Goal: Task Accomplishment & Management: Manage account settings

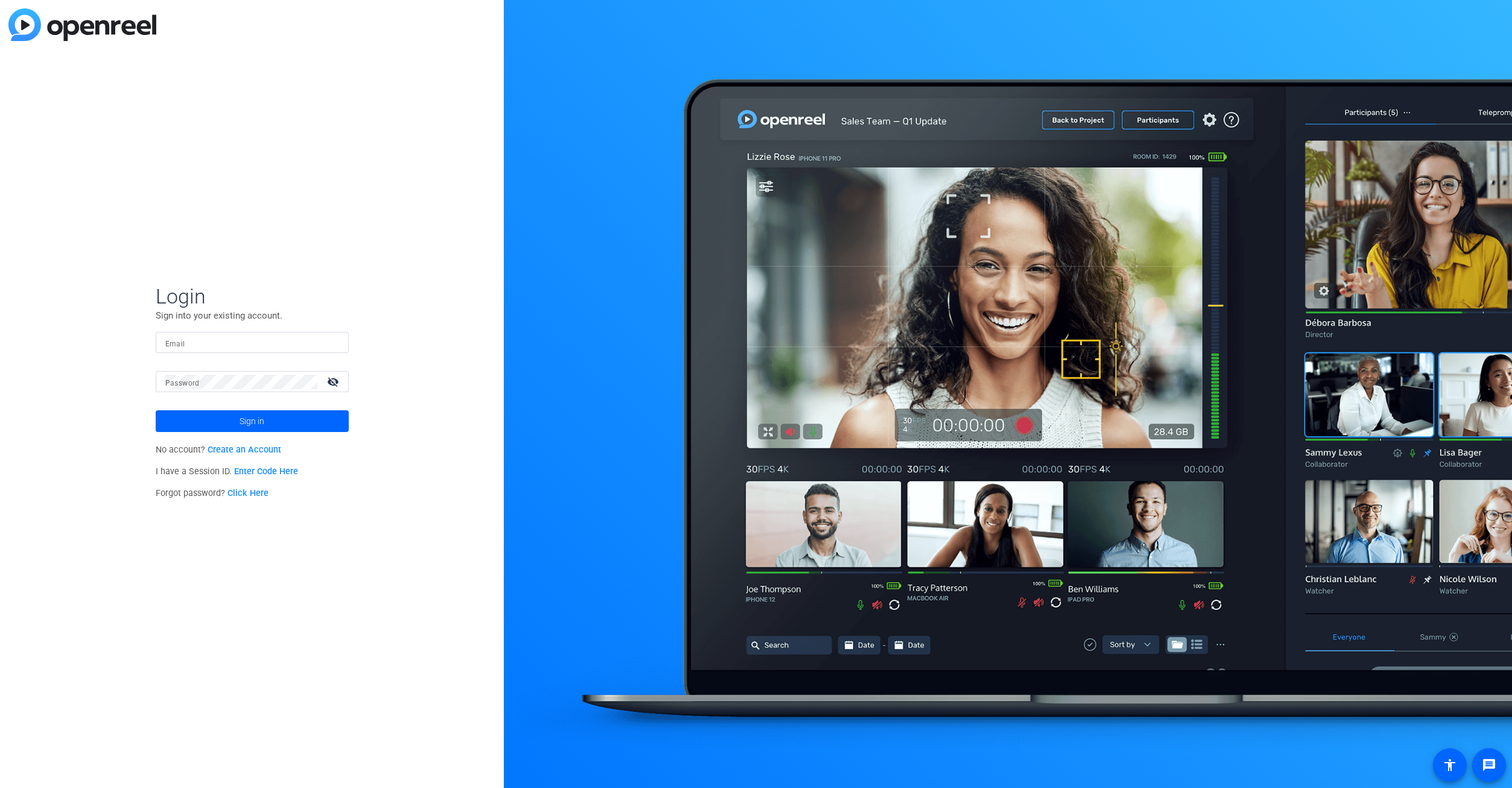
click at [308, 339] on input "Email" at bounding box center [252, 342] width 174 height 15
click at [334, 379] on mat-icon "visibility_off" at bounding box center [333, 382] width 29 height 18
click at [308, 413] on span at bounding box center [252, 420] width 193 height 29
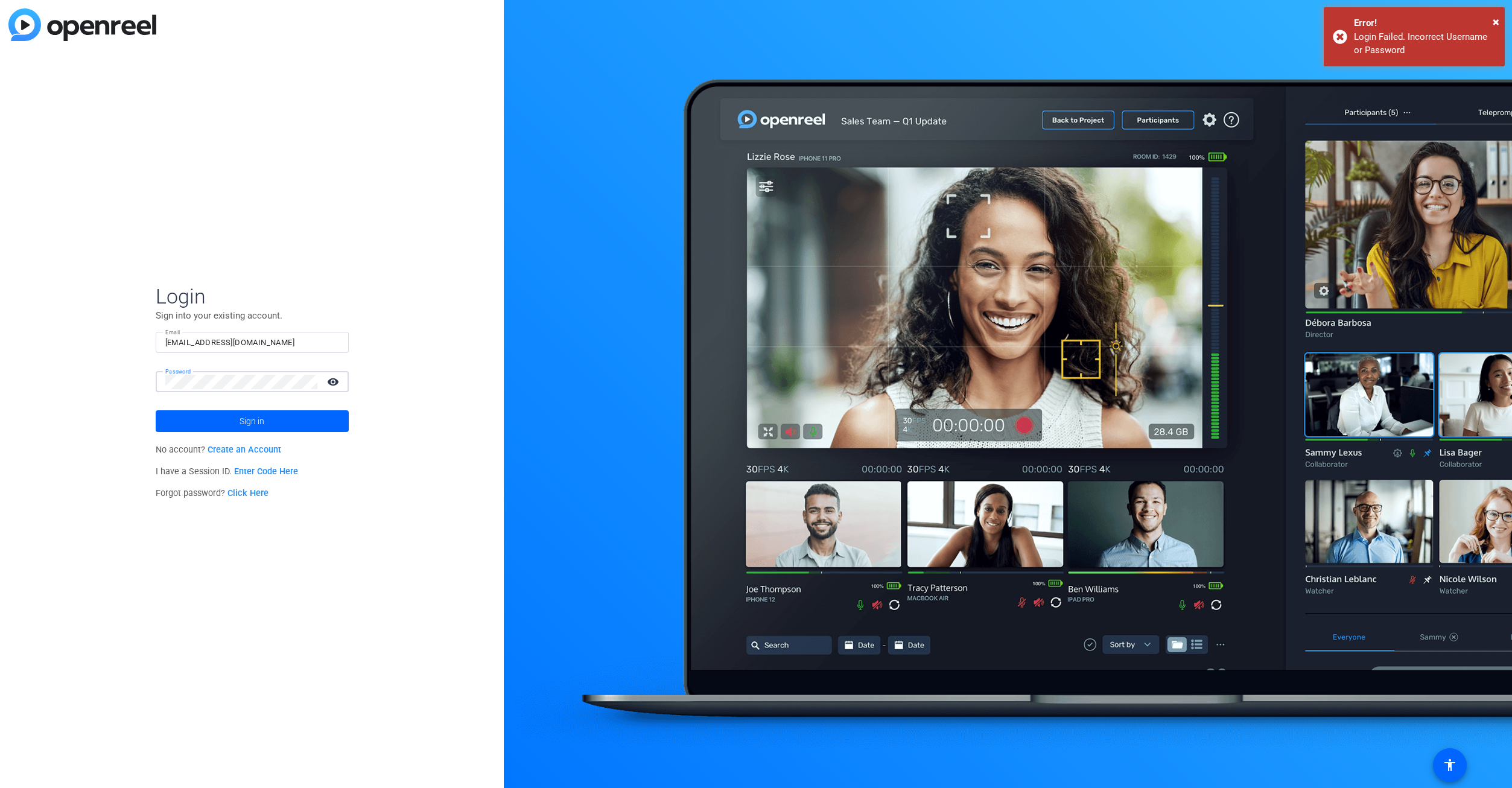
click at [155, 410] on button "Sign in" at bounding box center [252, 421] width 193 height 22
click at [283, 346] on input "[EMAIL_ADDRESS][DOMAIN_NAME]" at bounding box center [252, 342] width 174 height 15
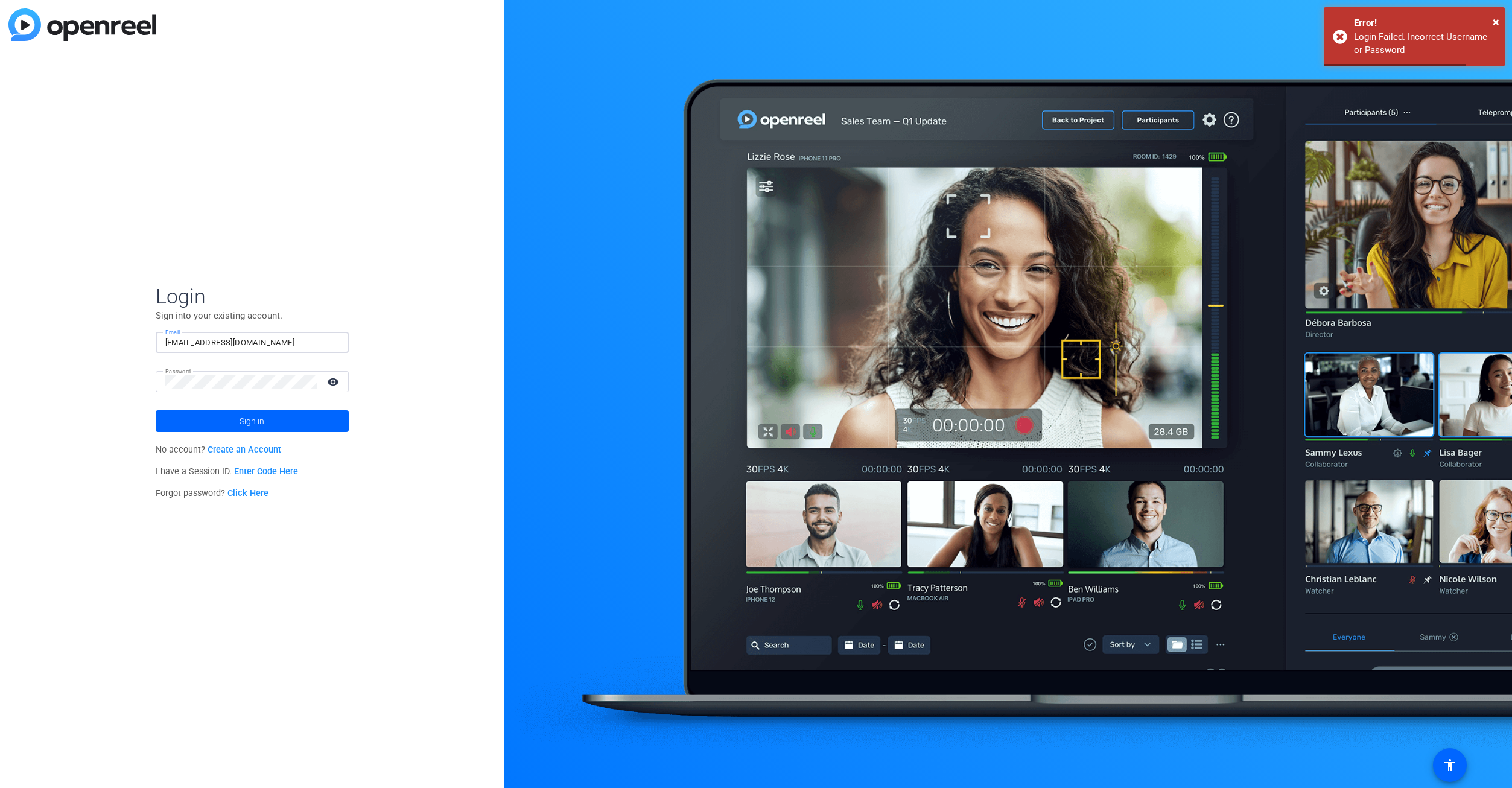
click at [283, 346] on input "[EMAIL_ADDRESS][DOMAIN_NAME]" at bounding box center [252, 342] width 174 height 15
type input "[EMAIL_ADDRESS][DOMAIN_NAME]"
click at [155, 410] on button "Sign in" at bounding box center [252, 421] width 193 height 22
